Goal: Feedback & Contribution: Leave review/rating

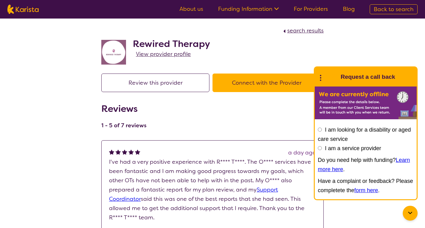
click at [182, 85] on button "Review this provider" at bounding box center [155, 83] width 108 height 19
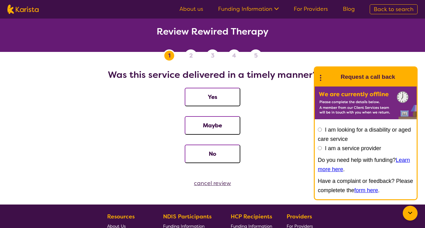
click at [207, 94] on button "Yes" at bounding box center [213, 97] width 56 height 19
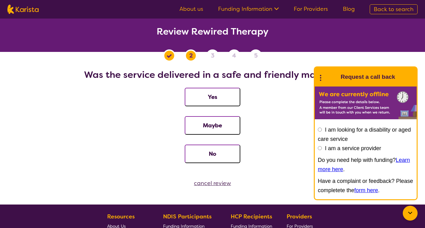
click at [207, 94] on button "Yes" at bounding box center [213, 97] width 56 height 19
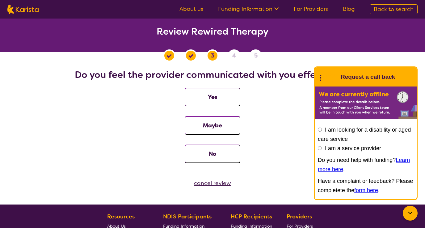
click at [207, 94] on button "Yes" at bounding box center [213, 97] width 56 height 19
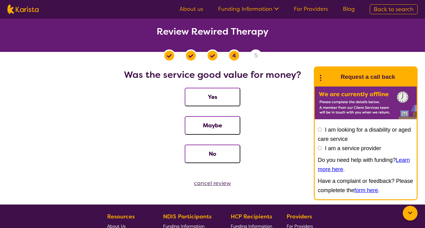
click at [207, 94] on button "Yes" at bounding box center [213, 97] width 56 height 19
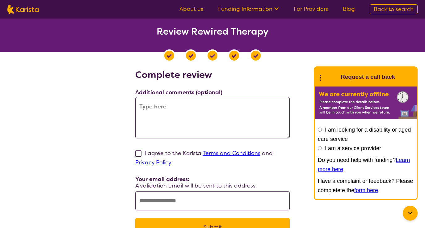
click at [194, 120] on textarea at bounding box center [212, 117] width 154 height 41
type textarea "r"
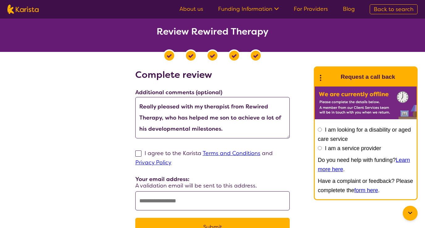
type textarea "Really pleased with my therapist from Rewired Therapy, who has helped me son to…"
click at [138, 151] on span at bounding box center [138, 153] width 6 height 6
click at [171, 160] on input "I agree to the Karista Terms and Conditions and Privacy Policy" at bounding box center [173, 162] width 4 height 4
checkbox input "true"
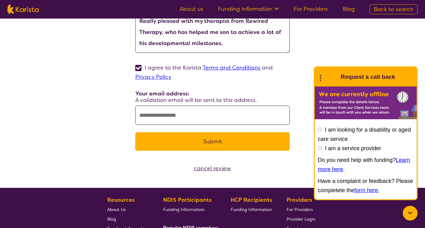
scroll to position [104, 0]
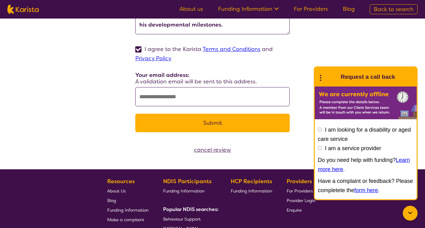
click at [172, 101] on input "text" at bounding box center [212, 96] width 154 height 19
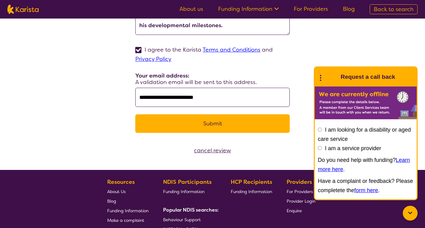
scroll to position [108, 0]
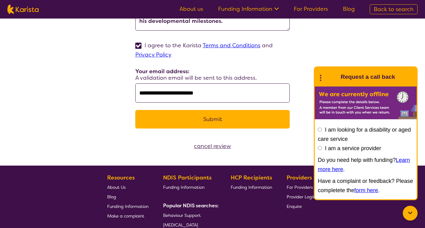
type input "**********"
click at [198, 121] on button "Submit" at bounding box center [212, 119] width 154 height 19
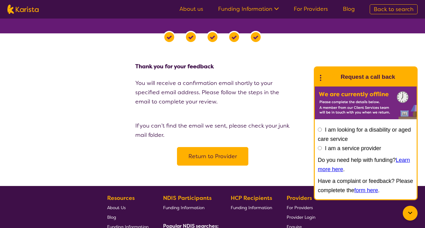
scroll to position [0, 0]
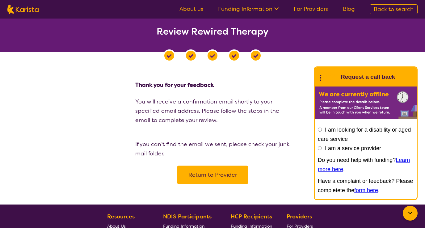
click at [32, 6] on img at bounding box center [22, 9] width 31 height 9
select select "[MEDICAL_DATA]"
select select "EC"
select select "NDIS"
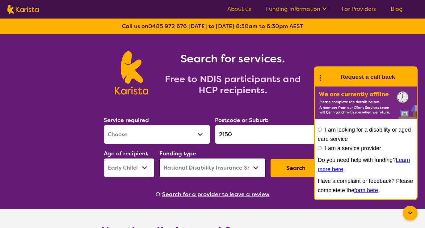
click at [369, 13] on ul "About us Funding Information NDIS - National Disability Insurance Scheme HCP - …" at bounding box center [315, 9] width 190 height 10
click at [363, 8] on link "For Providers" at bounding box center [359, 8] width 34 height 7
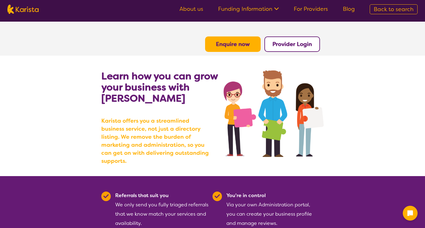
click at [286, 47] on b "Provider Login" at bounding box center [292, 43] width 40 height 7
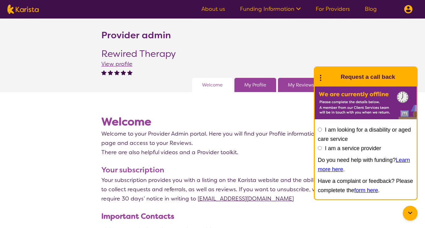
click at [123, 64] on span "View profile" at bounding box center [116, 63] width 31 height 7
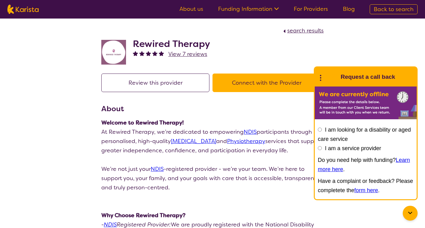
click at [191, 54] on span "View 7 reviews" at bounding box center [187, 53] width 39 height 7
